Goal: Task Accomplishment & Management: Manage account settings

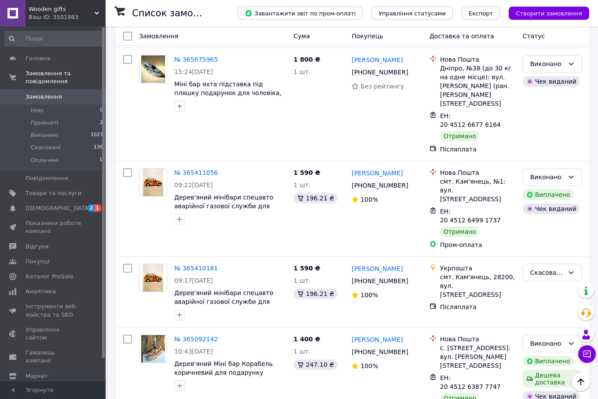
scroll to position [484, 0]
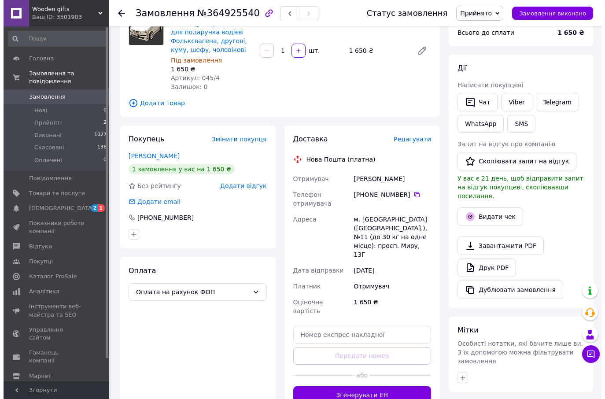
scroll to position [132, 0]
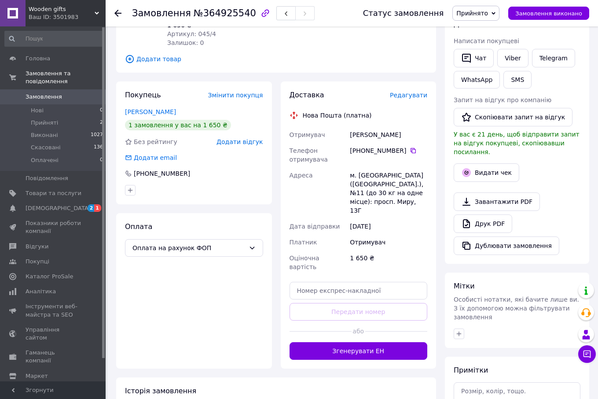
click at [418, 94] on span "Редагувати" at bounding box center [408, 95] width 37 height 7
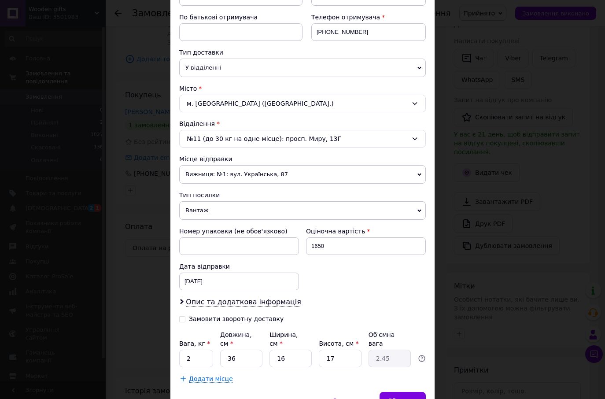
scroll to position [176, 0]
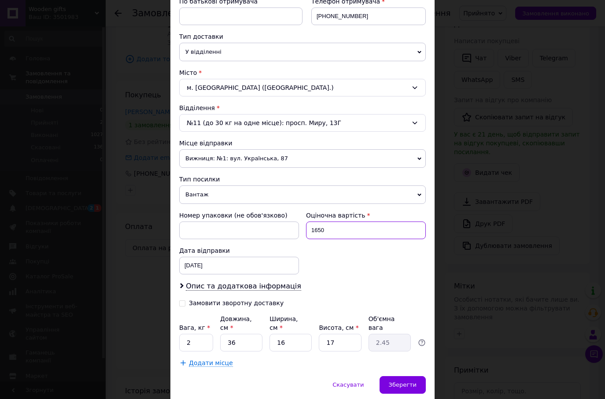
click at [316, 231] on input "1650" at bounding box center [366, 230] width 120 height 18
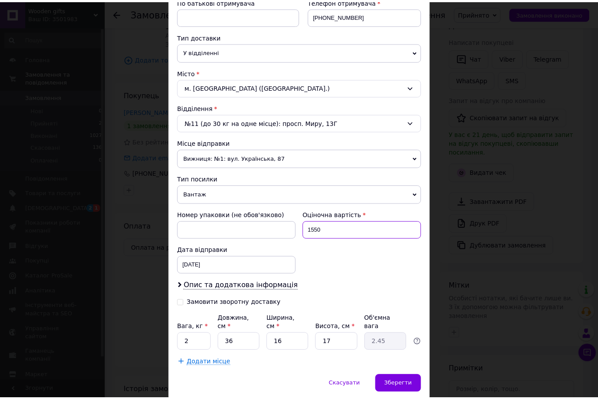
scroll to position [202, 0]
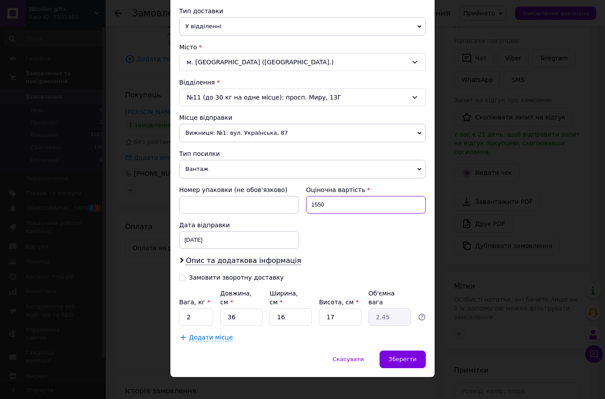
type input "1550"
click at [244, 313] on input "36" at bounding box center [241, 317] width 42 height 18
type input "3"
type input "0.2"
type input "4"
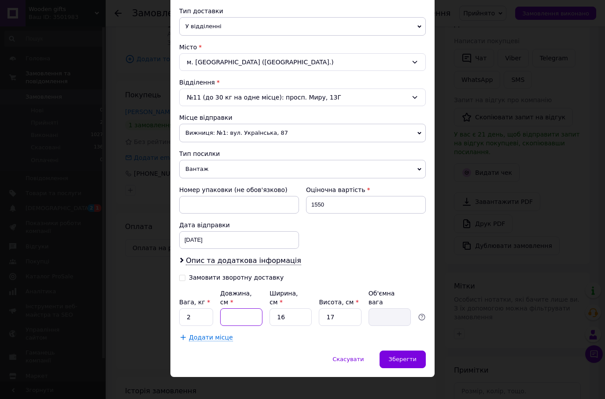
type input "0.27"
type input "40"
type input "2.72"
type input "40"
click at [298, 311] on input "16" at bounding box center [290, 317] width 42 height 18
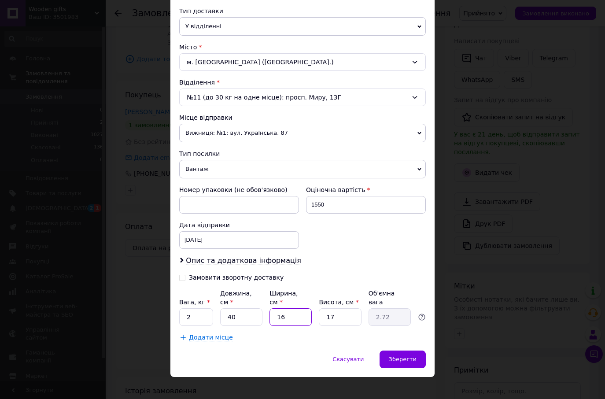
type input "1"
type input "0.17"
type input "2"
type input "0.34"
type input "23"
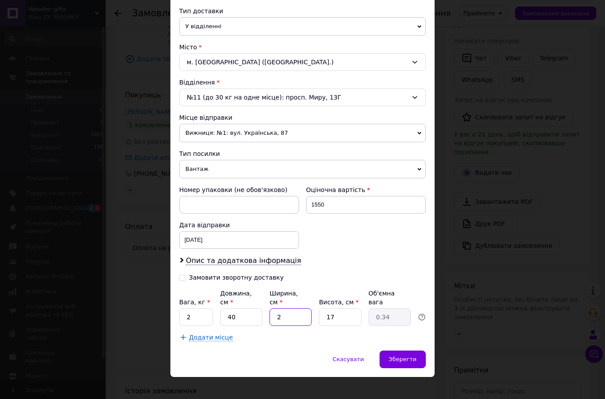
type input "3.91"
type input "23"
click at [337, 308] on input "17" at bounding box center [340, 317] width 42 height 18
type input "1"
type input "0.23"
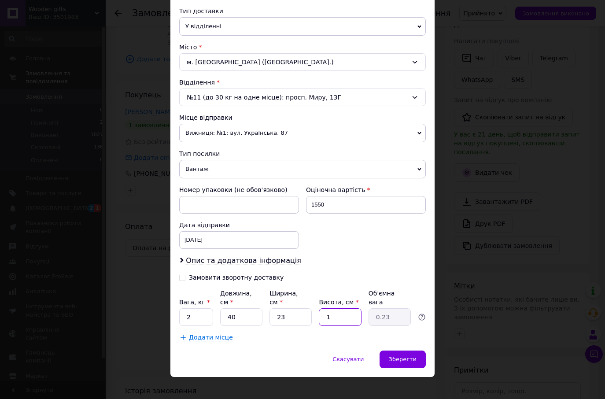
type input "19"
type input "4.37"
type input "19"
click at [309, 335] on div "Спосіб доставки Нова Пошта (платна) Платник Отримувач Відправник Прізвище отрим…" at bounding box center [302, 103] width 264 height 494
click at [412, 356] on span "Зберегти" at bounding box center [403, 359] width 28 height 7
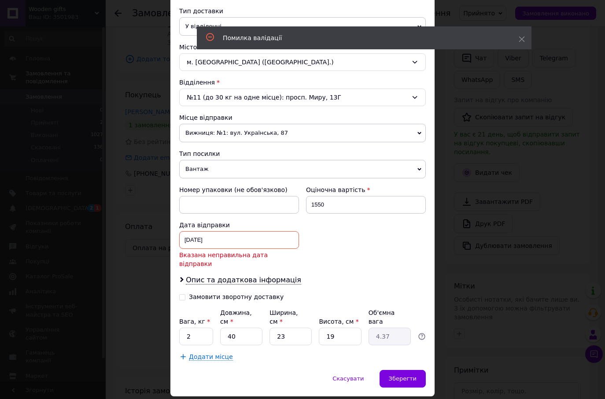
click at [191, 238] on div "[DATE] < 2025 > < Октябрь > Пн Вт Ср Чт Пт Сб Вс 29 30 1 2 3 4 5 6 7 8 9 10 11 …" at bounding box center [239, 240] width 120 height 18
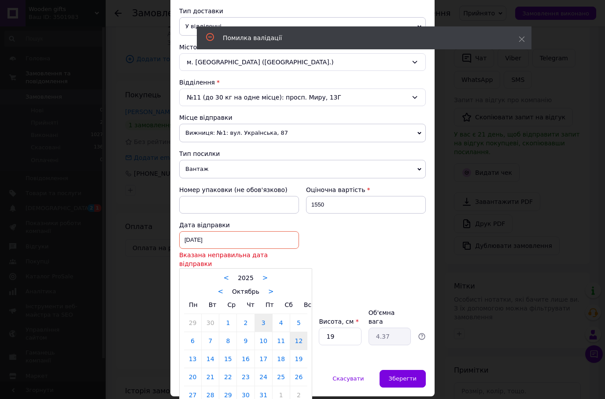
click at [298, 334] on link "12" at bounding box center [298, 341] width 17 height 18
type input "[DATE]"
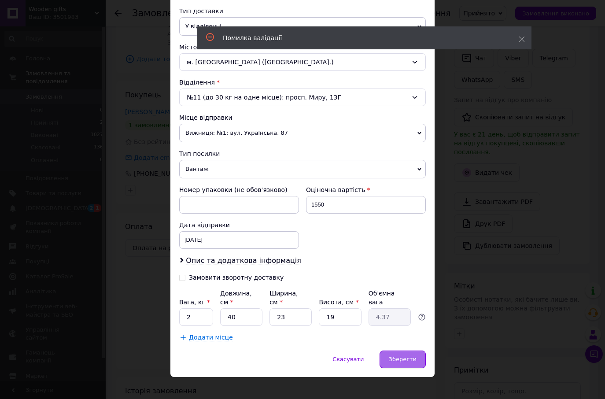
click at [401, 356] on span "Зберегти" at bounding box center [403, 359] width 28 height 7
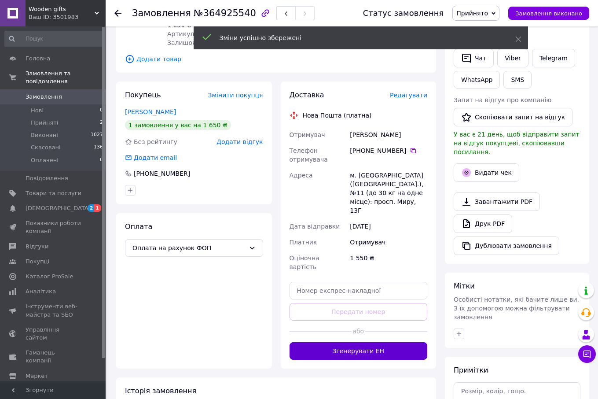
click at [368, 342] on button "Згенерувати ЕН" at bounding box center [359, 351] width 138 height 18
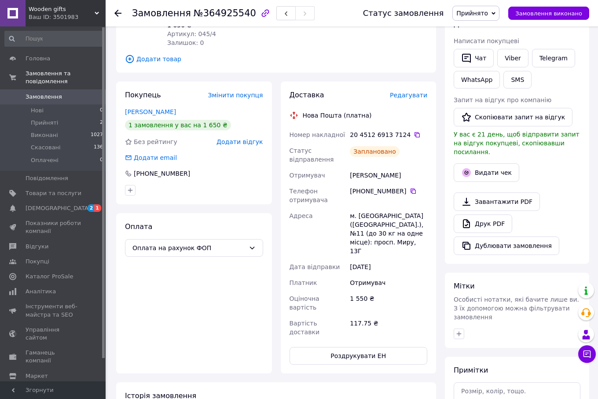
click at [120, 9] on div at bounding box center [117, 13] width 7 height 9
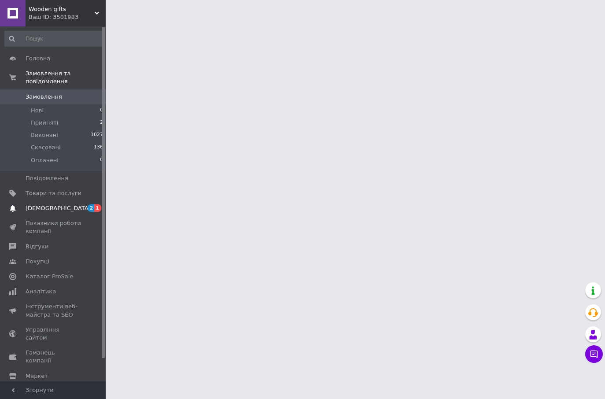
click at [44, 204] on span "[DEMOGRAPHIC_DATA]" at bounding box center [58, 208] width 65 height 8
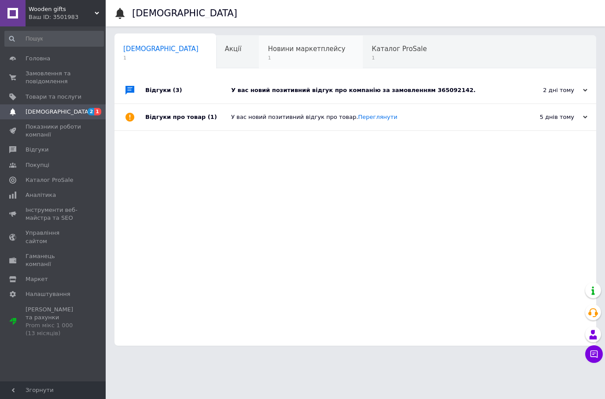
click at [275, 55] on span "1" at bounding box center [306, 58] width 77 height 7
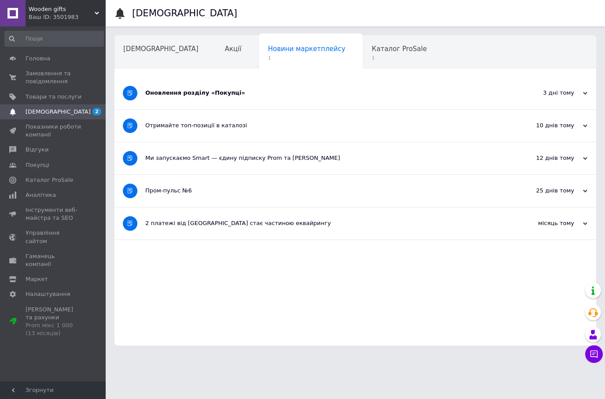
click at [190, 90] on div "Оновлення розділу «Покупці»" at bounding box center [322, 93] width 354 height 8
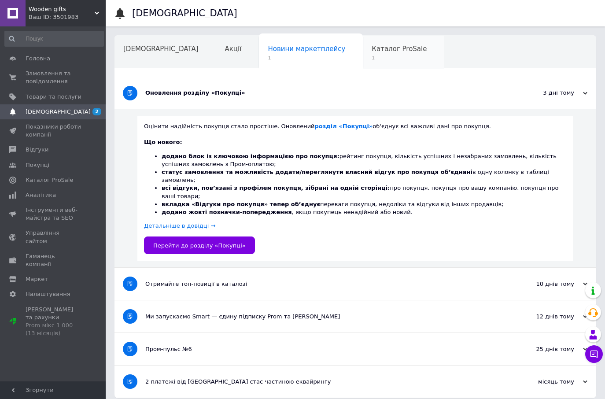
click at [372, 48] on span "Каталог ProSale" at bounding box center [399, 49] width 55 height 8
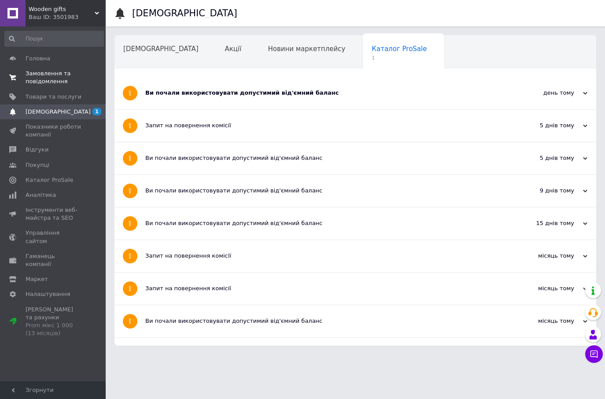
click at [35, 73] on span "Замовлення та повідомлення" at bounding box center [54, 78] width 56 height 16
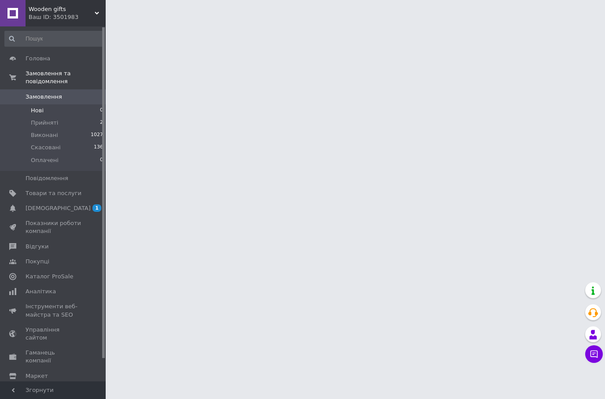
click at [39, 107] on span "Нові" at bounding box center [37, 111] width 13 height 8
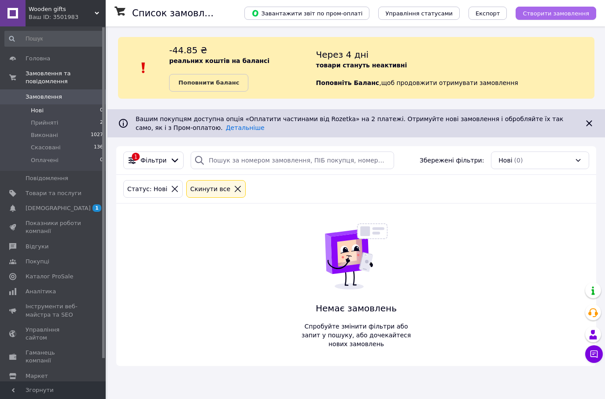
click at [561, 17] on span "Створити замовлення" at bounding box center [556, 13] width 66 height 7
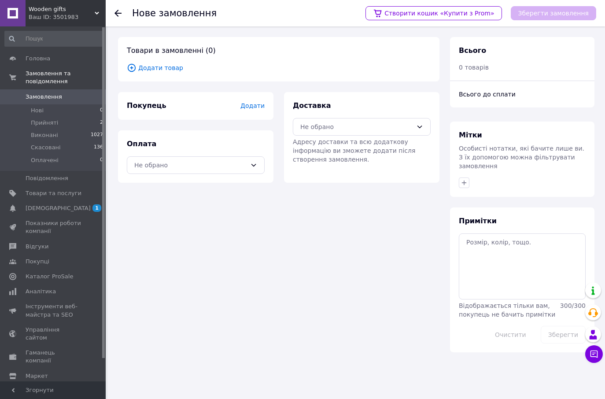
click at [262, 106] on span "Додати" at bounding box center [252, 105] width 24 height 7
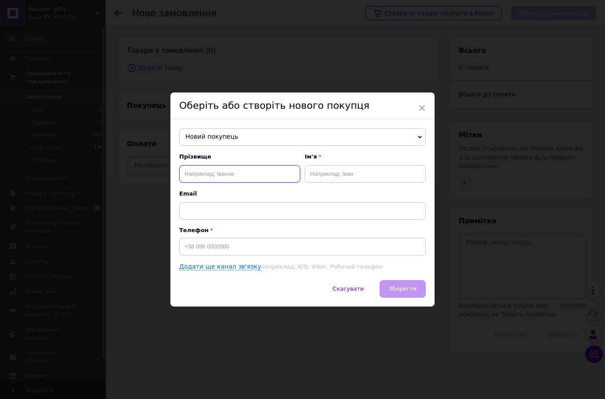
click at [214, 174] on input "text" at bounding box center [239, 174] width 121 height 18
type input "[PERSON_NAME]"
click at [317, 176] on input "text" at bounding box center [365, 174] width 121 height 18
type input "[PERSON_NAME]"
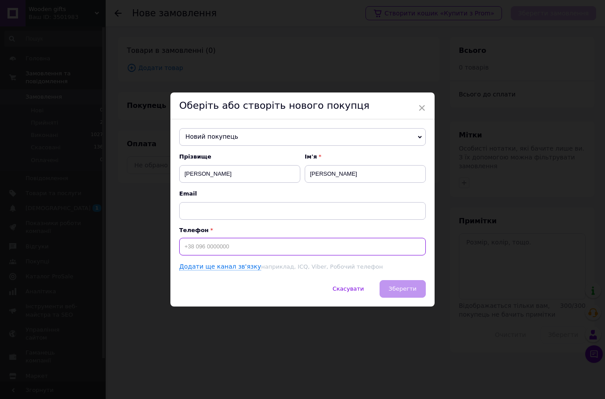
click at [215, 249] on input at bounding box center [302, 247] width 247 height 18
type input "[PHONE_NUMBER]"
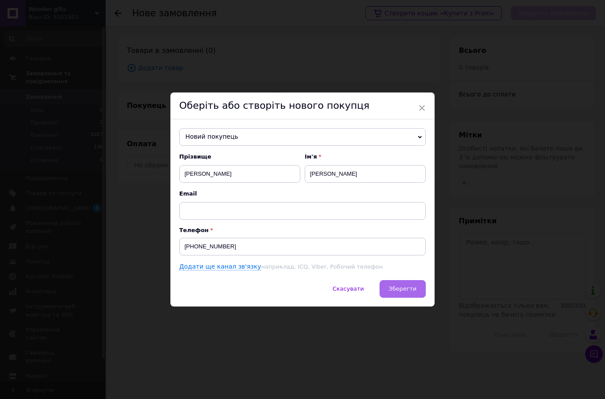
click at [409, 288] on span "Зберегти" at bounding box center [403, 288] width 28 height 7
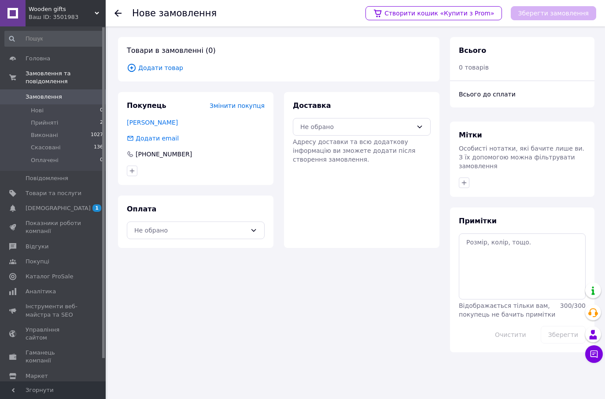
click at [169, 72] on span "Додати товар" at bounding box center [279, 68] width 304 height 10
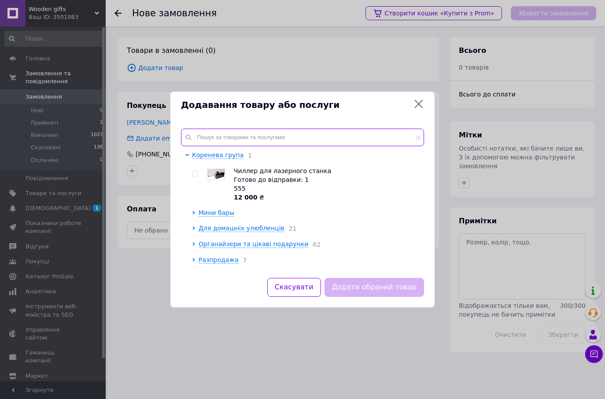
click at [217, 134] on input "text" at bounding box center [302, 138] width 243 height 18
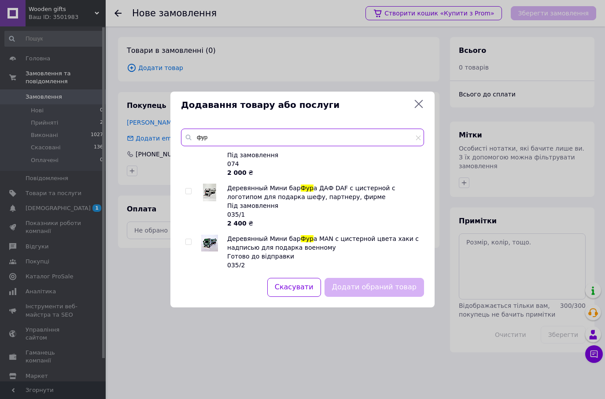
scroll to position [660, 0]
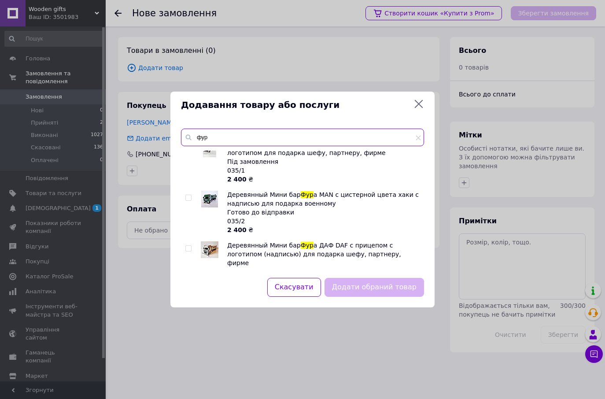
type input "фур"
click at [188, 246] on input "checkbox" at bounding box center [188, 249] width 6 height 6
checkbox input "true"
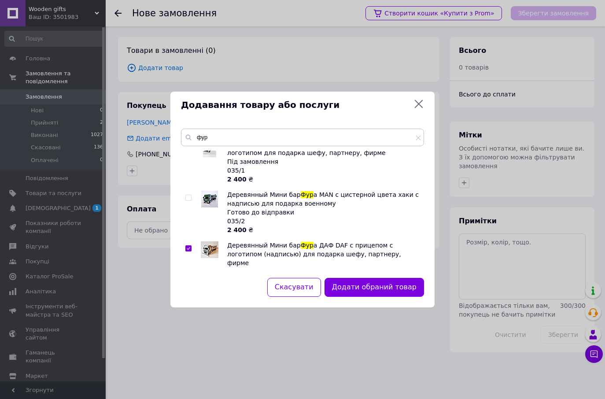
click at [340, 281] on button "Додати обраний товар" at bounding box center [373, 287] width 99 height 19
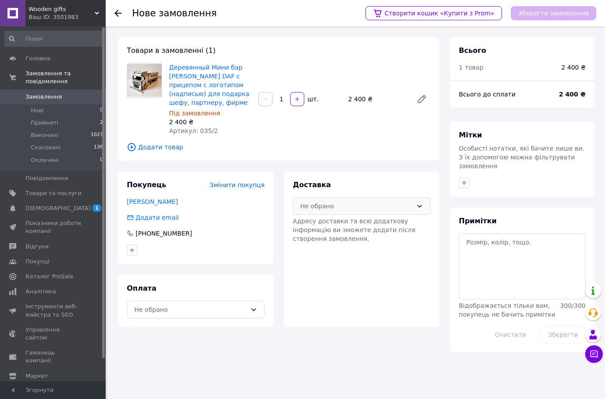
click at [346, 205] on div "Не обрано" at bounding box center [356, 206] width 112 height 10
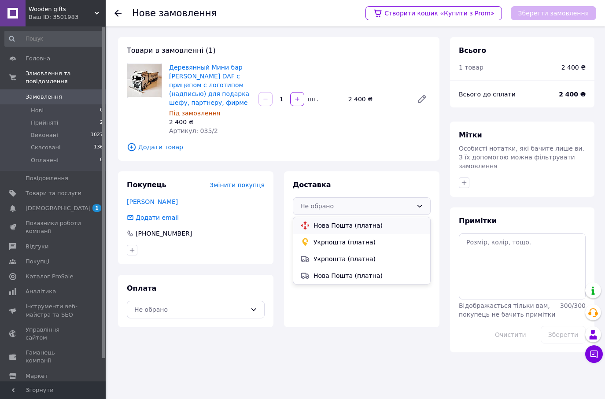
click at [346, 225] on span "Нова Пошта (платна)" at bounding box center [368, 225] width 110 height 9
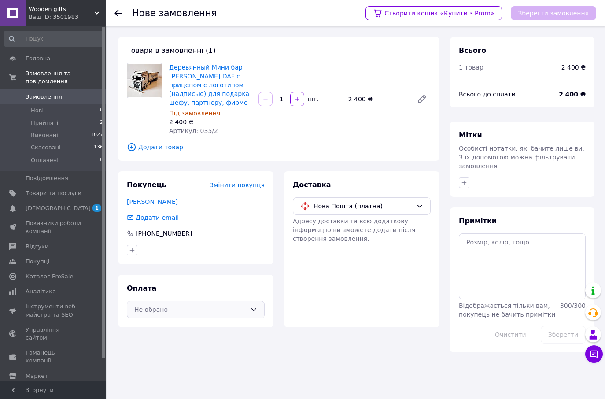
click at [211, 309] on div "Не обрано" at bounding box center [190, 310] width 112 height 10
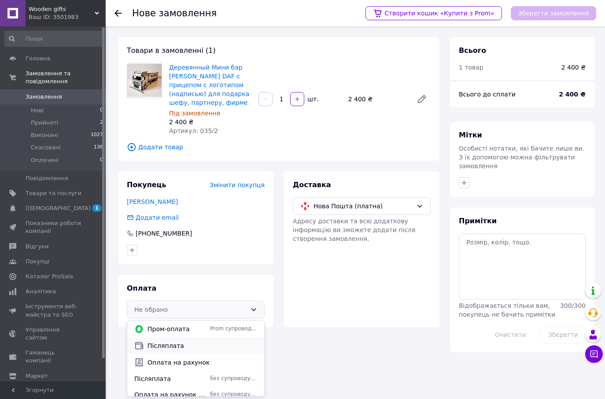
click at [166, 344] on span "Післяплата" at bounding box center [202, 345] width 110 height 9
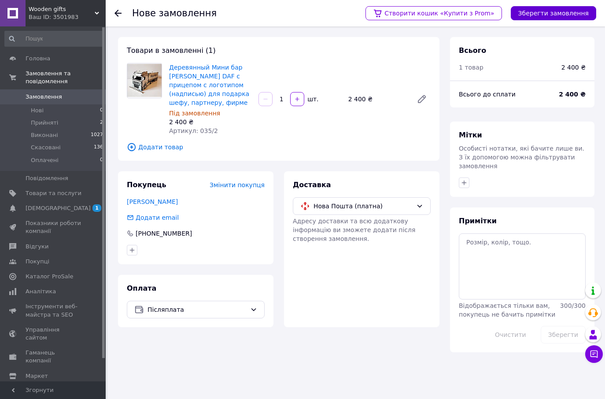
click at [555, 12] on button "Зберегти замовлення" at bounding box center [553, 13] width 85 height 14
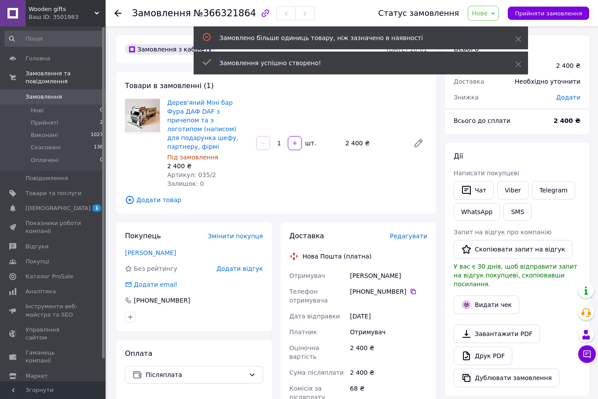
click at [410, 232] on span "Редагувати" at bounding box center [408, 235] width 37 height 7
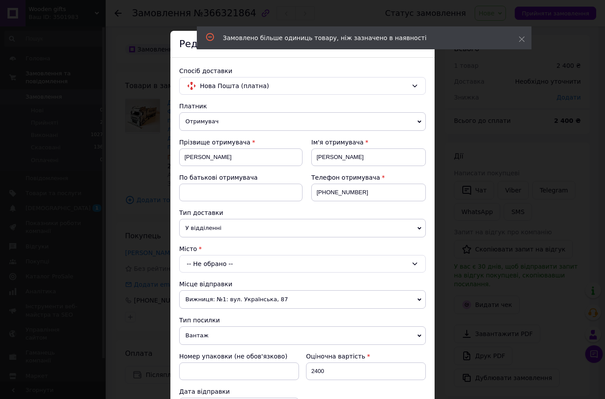
click at [222, 227] on span "У відділенні" at bounding box center [302, 228] width 247 height 18
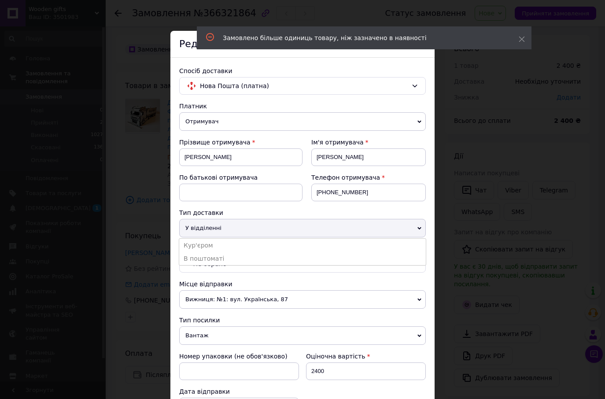
click at [222, 227] on span "У відділенні" at bounding box center [302, 228] width 247 height 18
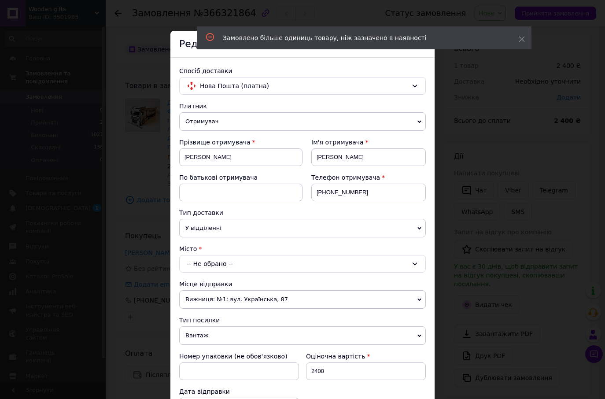
click at [222, 262] on div "-- Не обрано --" at bounding box center [302, 264] width 247 height 18
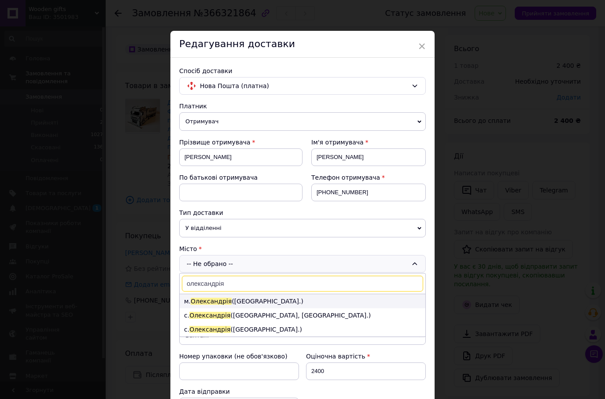
type input "олександрія"
click at [260, 302] on li "м. [GEOGRAPHIC_DATA] ([GEOGRAPHIC_DATA].)" at bounding box center [303, 301] width 246 height 14
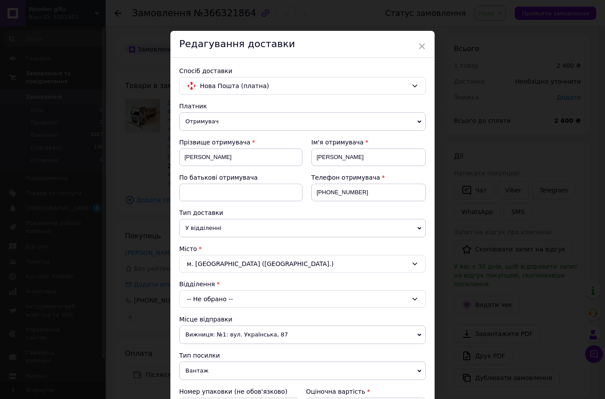
click at [259, 300] on div "-- Не обрано --" at bounding box center [302, 299] width 247 height 18
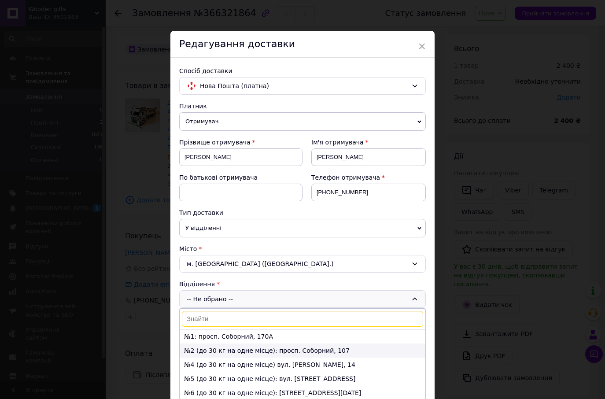
click at [243, 351] on li "№2 (до 30 кг на одне місце): просп. Соборний, 107" at bounding box center [303, 350] width 246 height 14
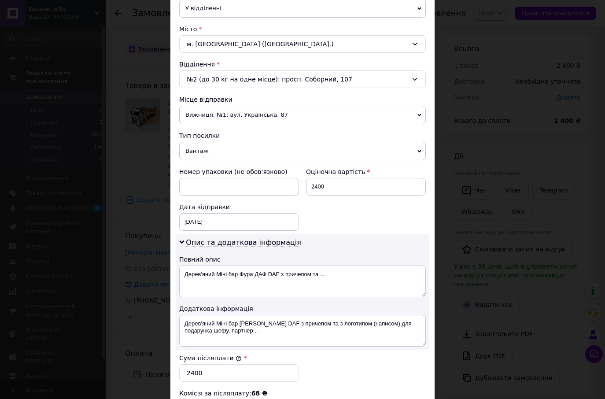
scroll to position [220, 0]
drag, startPoint x: 325, startPoint y: 276, endPoint x: 254, endPoint y: 281, distance: 71.5
click at [254, 281] on textarea "Дерев'яний Міні бар Фура ДАФ DAF з причепом та ..." at bounding box center [302, 281] width 247 height 32
type textarea "Дерев'яний Міні бар Фура"
drag, startPoint x: 270, startPoint y: 334, endPoint x: 251, endPoint y: 322, distance: 22.6
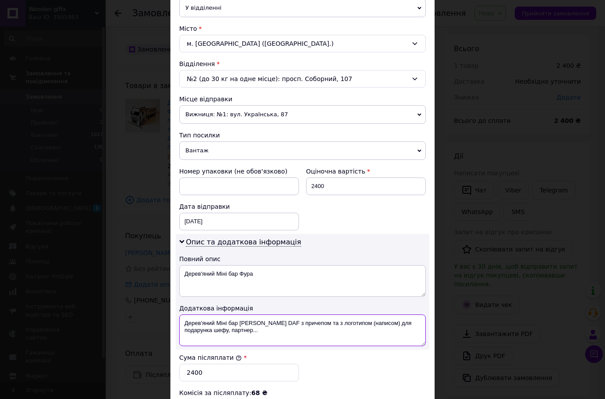
click at [251, 322] on textarea "Дерев'яний Міні бар [PERSON_NAME] DAF з причепом та з логотипом (написом) для п…" at bounding box center [302, 330] width 247 height 32
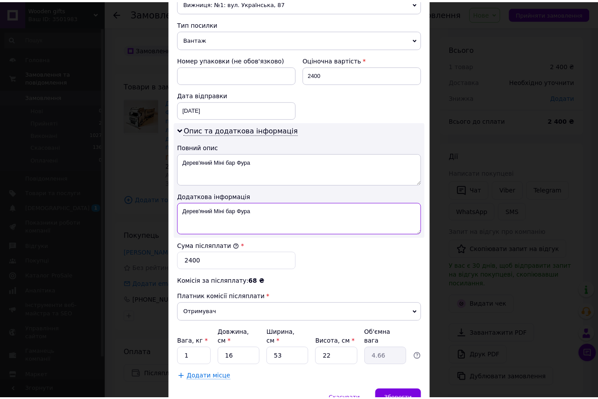
scroll to position [352, 0]
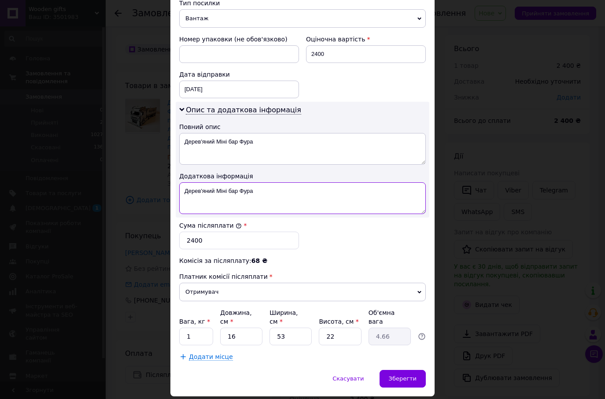
type textarea "Дерев'яний Міні бар Фура"
click at [240, 328] on input "16" at bounding box center [241, 337] width 42 height 18
type input "1"
type input "0.29"
type input "4"
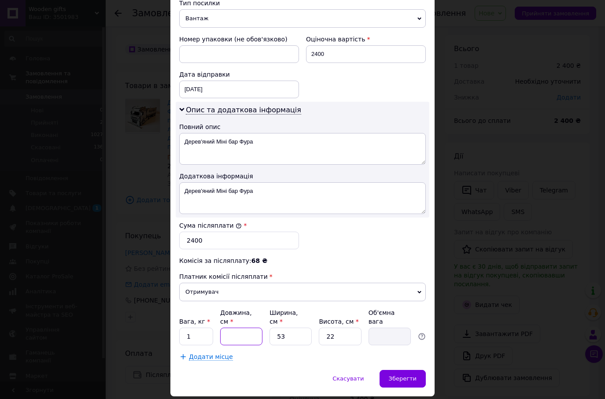
type input "1.17"
type input "40"
type input "11.66"
type input "40"
type input "2"
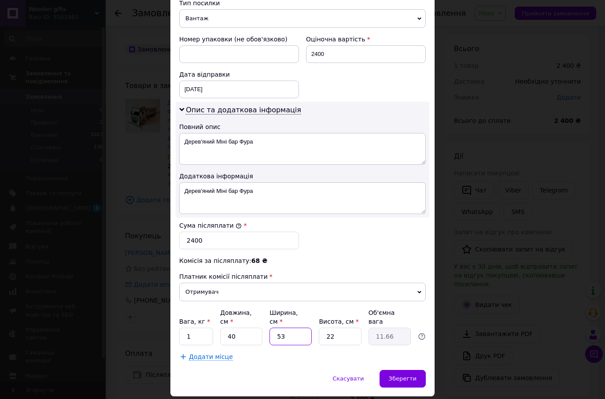
type input "0.44"
type input "29"
type input "6.38"
type input "29"
type input "2"
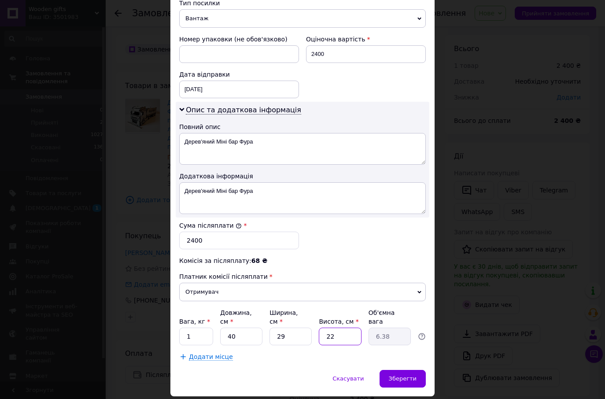
type input "0.58"
type input "28"
type input "8.12"
type input "28"
click at [397, 370] on div "Зберегти" at bounding box center [402, 379] width 46 height 18
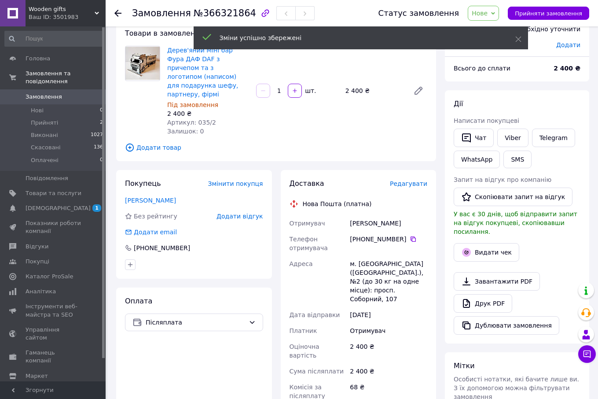
scroll to position [176, 0]
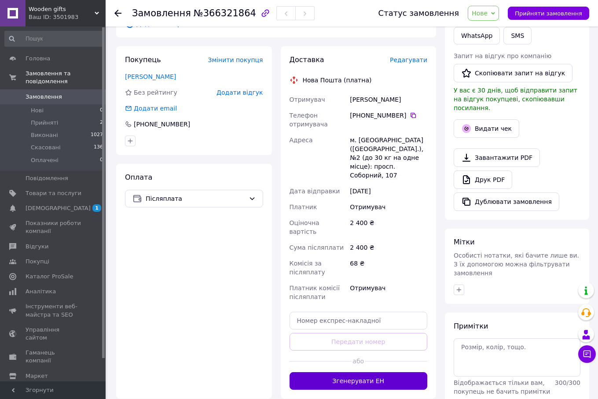
click at [364, 372] on button "Згенерувати ЕН" at bounding box center [359, 381] width 138 height 18
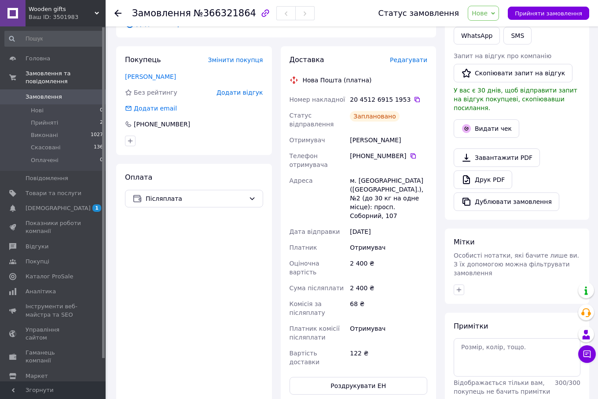
click at [495, 11] on icon at bounding box center [493, 13] width 4 height 4
click at [504, 32] on li "Прийнято" at bounding box center [488, 30] width 41 height 13
